Goal: Navigation & Orientation: Find specific page/section

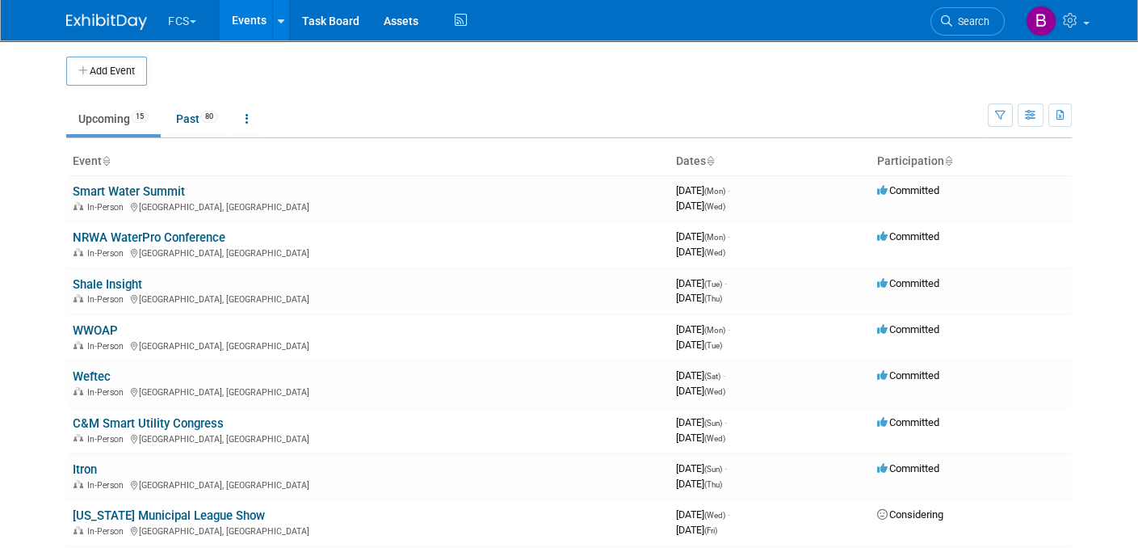
click at [189, 19] on button "FCS" at bounding box center [191, 18] width 50 height 36
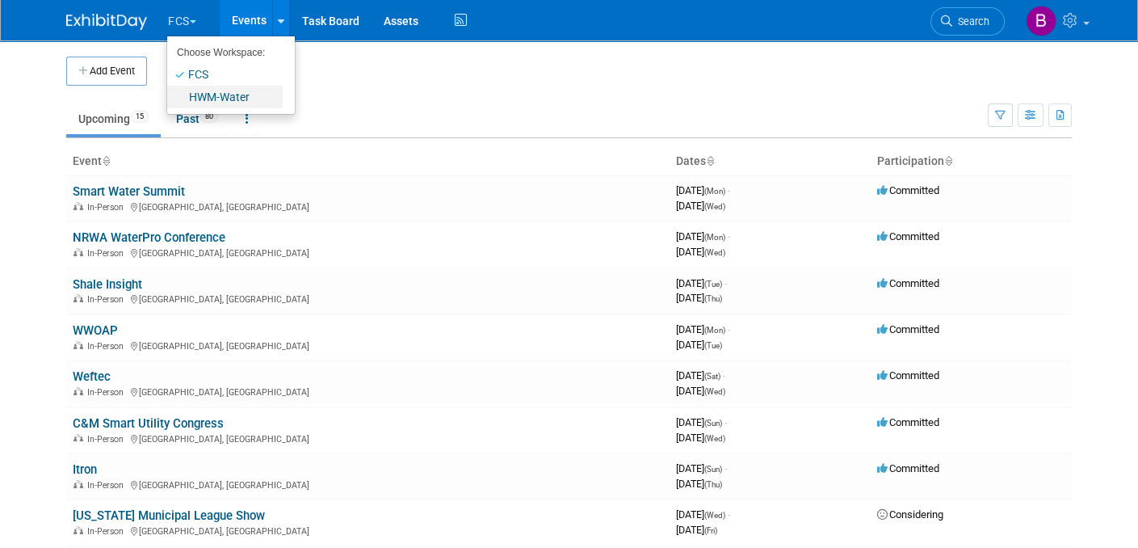
click at [212, 98] on link "HWM-Water" at bounding box center [225, 97] width 116 height 23
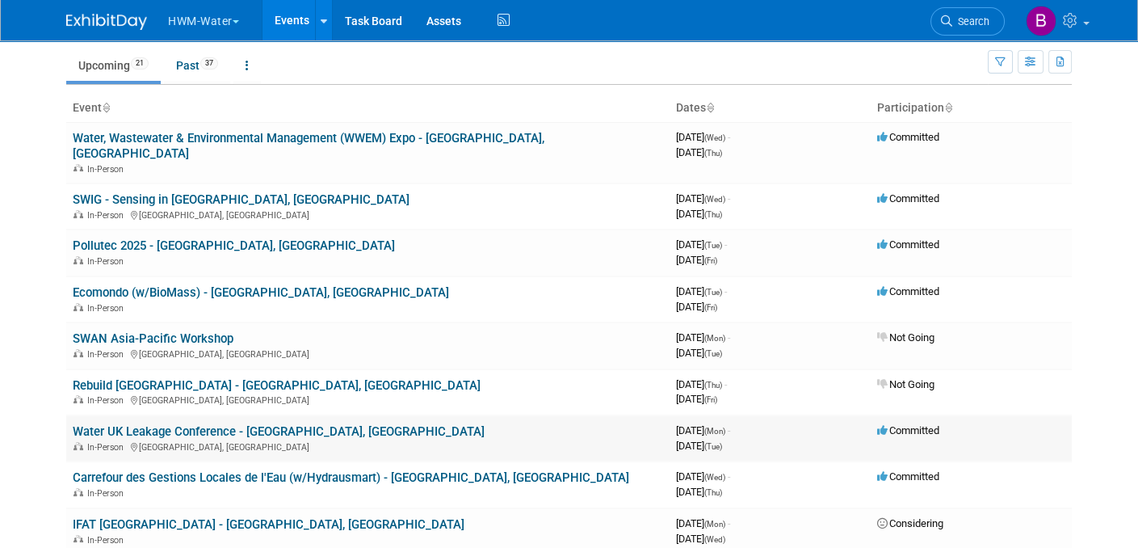
scroll to position [81, 0]
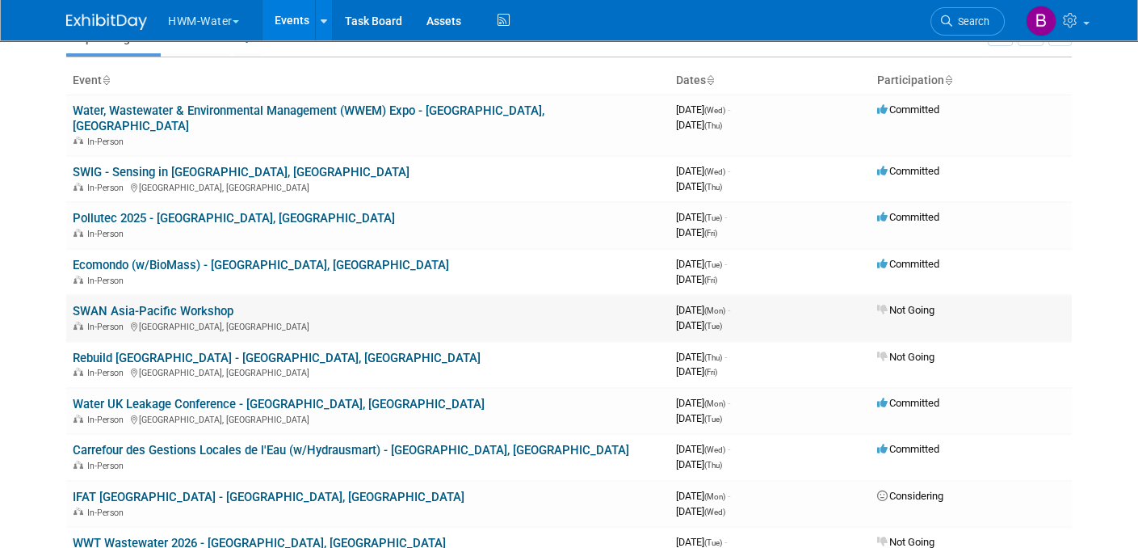
click at [204, 304] on link "SWAN Asia-Pacific Workshop" at bounding box center [153, 311] width 161 height 15
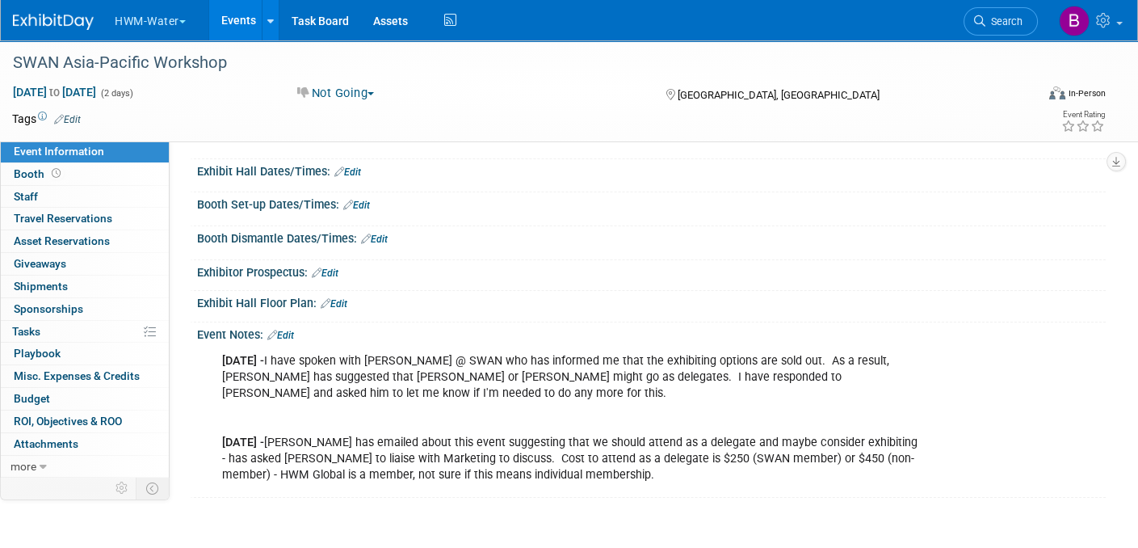
scroll to position [162, 0]
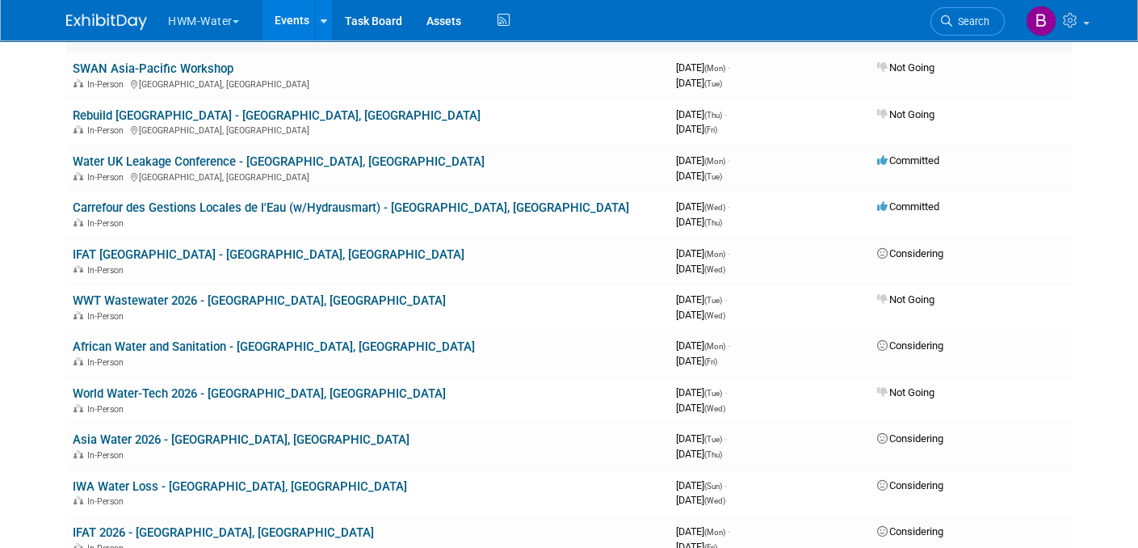
scroll to position [404, 0]
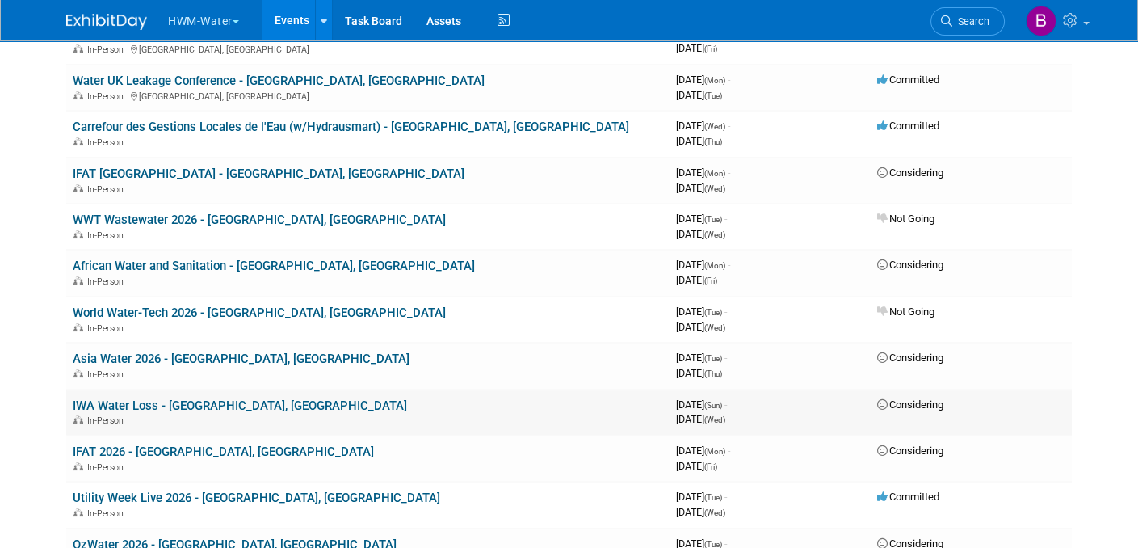
click at [173, 398] on link "IWA Water Loss - [GEOGRAPHIC_DATA], [GEOGRAPHIC_DATA]" at bounding box center [240, 405] width 334 height 15
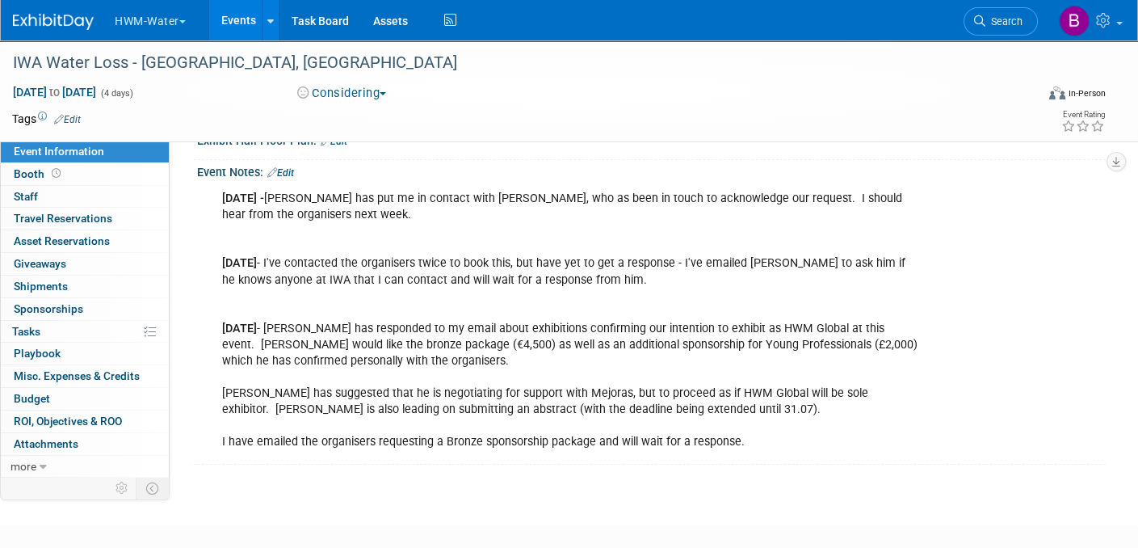
scroll to position [404, 0]
